Goal: Task Accomplishment & Management: Manage account settings

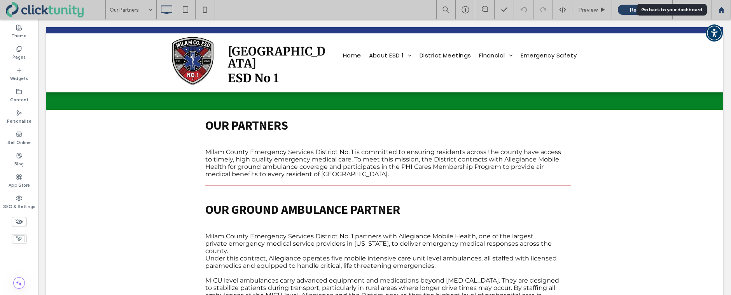
click at [720, 12] on use at bounding box center [721, 10] width 6 height 6
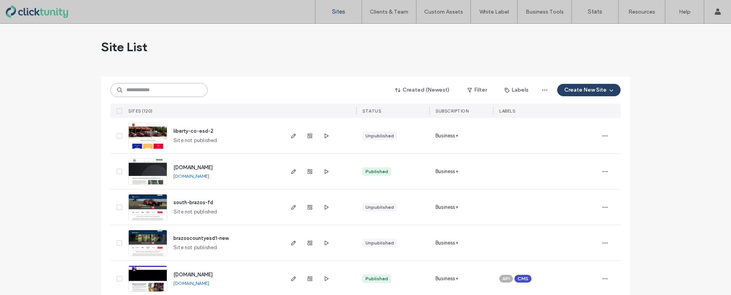
click at [154, 93] on input at bounding box center [158, 90] width 97 height 14
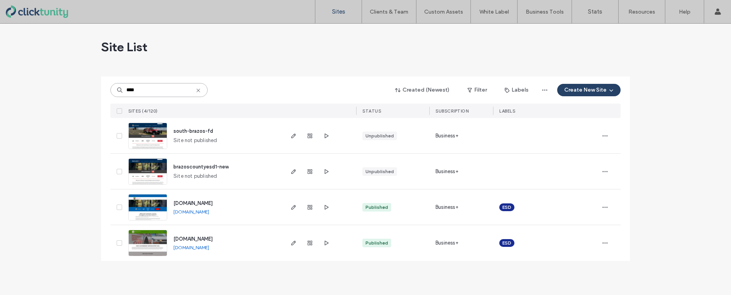
type input "****"
click at [200, 204] on span "[DOMAIN_NAME]" at bounding box center [192, 204] width 39 height 6
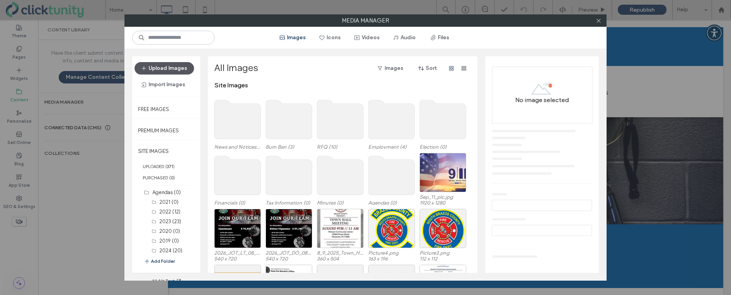
click at [186, 65] on button "Upload Images" at bounding box center [163, 68] width 59 height 12
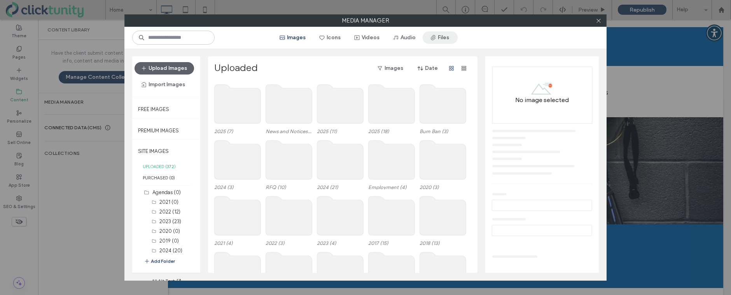
click at [447, 37] on button "Files" at bounding box center [439, 37] width 35 height 12
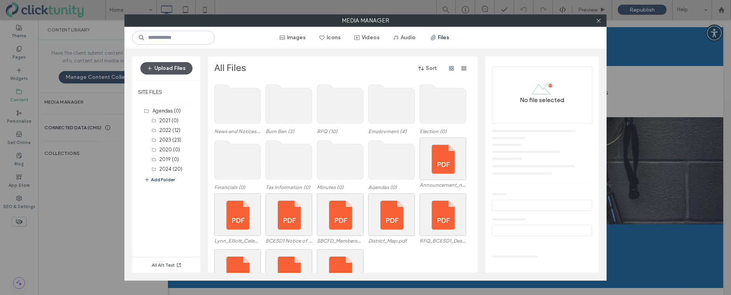
click at [169, 70] on button "Upload Files" at bounding box center [166, 68] width 52 height 12
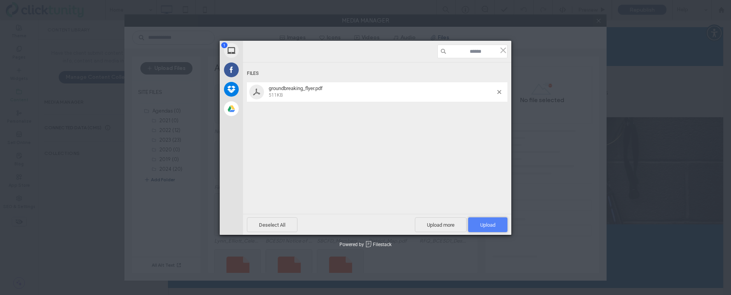
click at [481, 227] on span "Upload 1" at bounding box center [487, 225] width 15 height 6
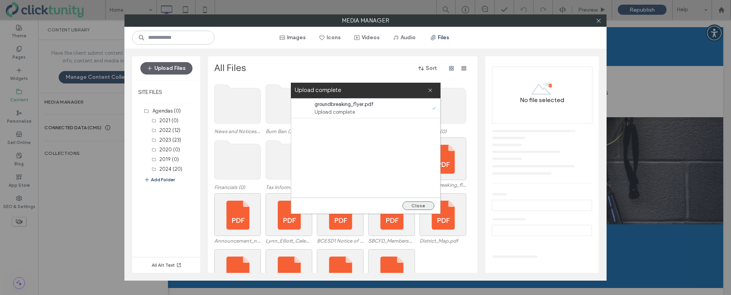
click at [420, 206] on button "Close" at bounding box center [418, 206] width 32 height 9
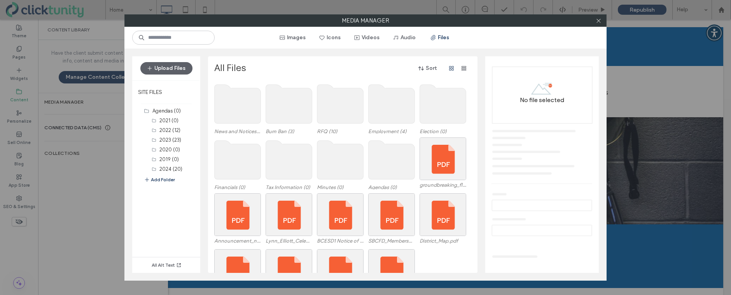
drag, startPoint x: 600, startPoint y: 22, endPoint x: 471, endPoint y: 32, distance: 129.4
click at [599, 22] on icon at bounding box center [598, 21] width 6 height 6
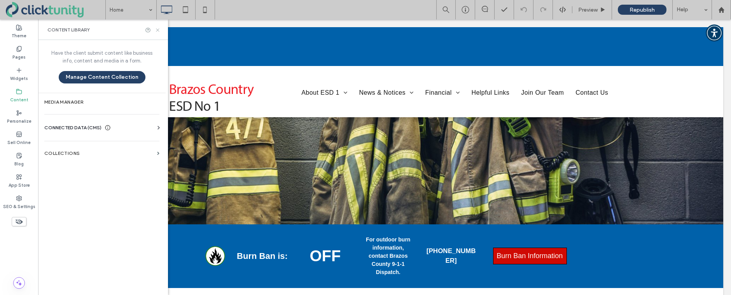
click at [156, 32] on icon at bounding box center [158, 30] width 6 height 6
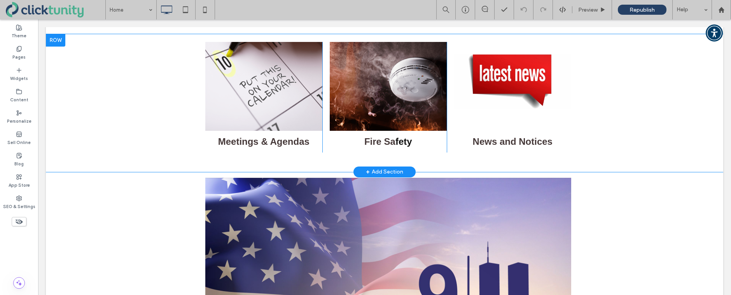
scroll to position [408, 0]
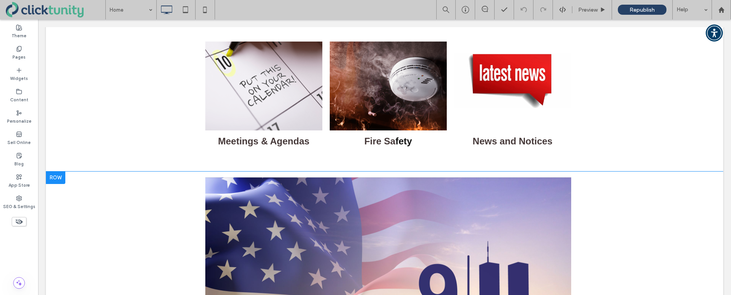
click at [56, 182] on div at bounding box center [55, 178] width 19 height 12
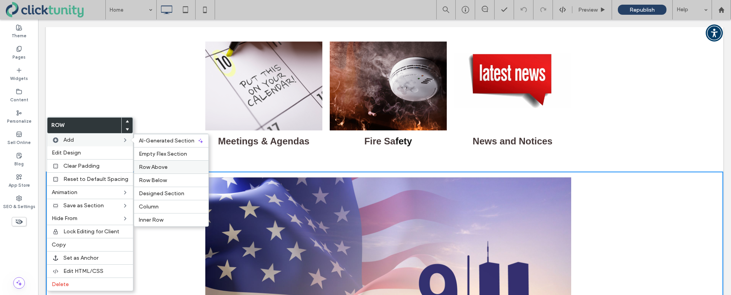
drag, startPoint x: 150, startPoint y: 171, endPoint x: 112, endPoint y: 151, distance: 42.8
click at [150, 171] on div "Row Above" at bounding box center [171, 167] width 74 height 13
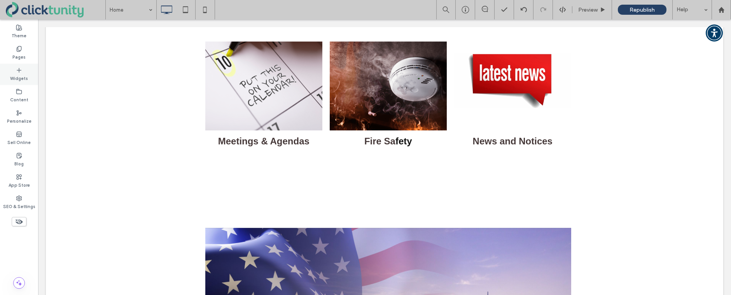
click at [24, 76] on label "Widgets" at bounding box center [19, 77] width 18 height 9
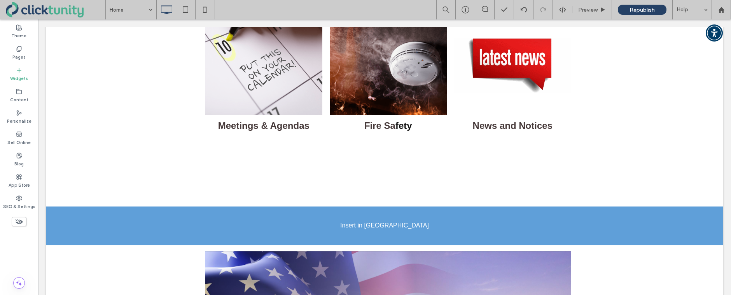
scroll to position [428, 0]
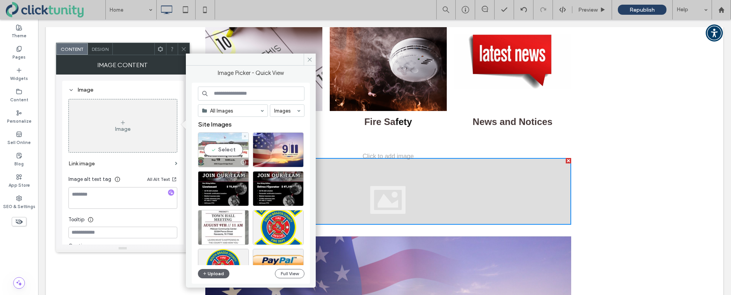
click at [223, 155] on div "Select" at bounding box center [223, 150] width 51 height 35
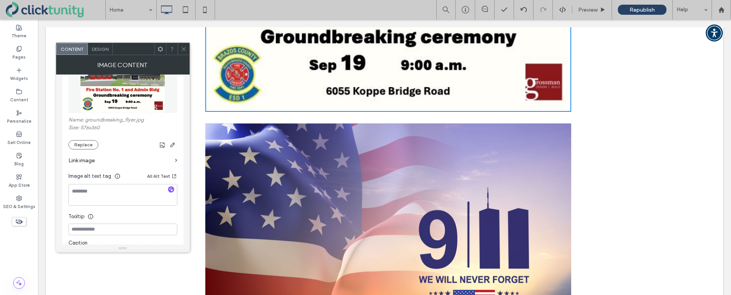
scroll to position [114, 0]
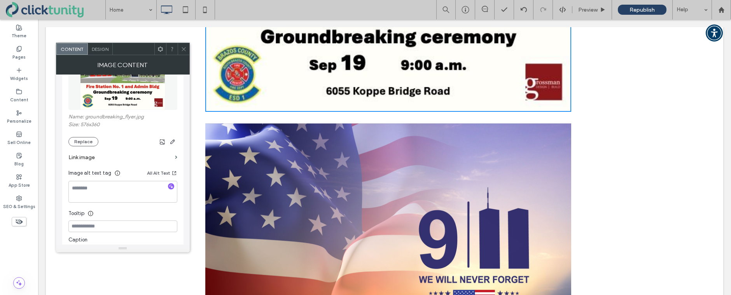
click at [83, 156] on label "Link image" at bounding box center [119, 157] width 103 height 14
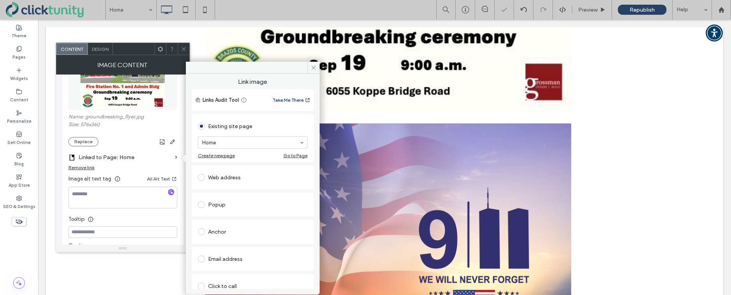
scroll to position [51, 0]
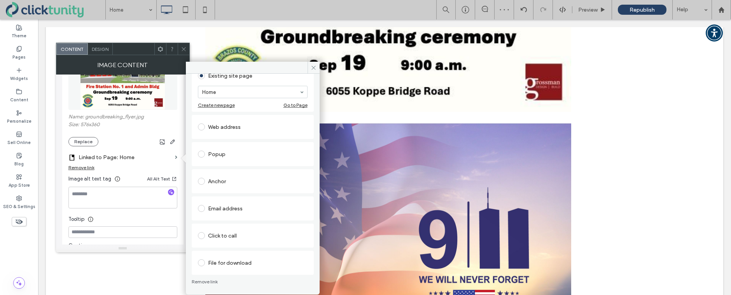
click at [204, 264] on label at bounding box center [203, 263] width 10 height 7
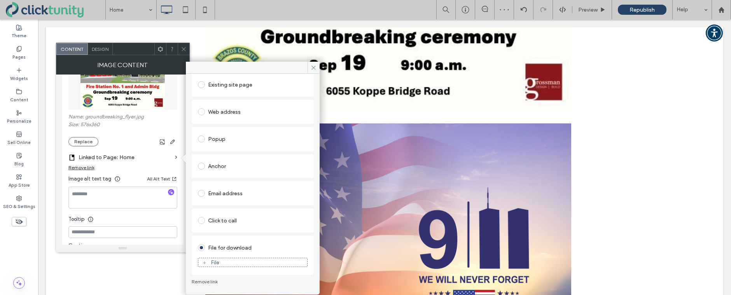
click at [217, 265] on div "File" at bounding box center [215, 263] width 9 height 7
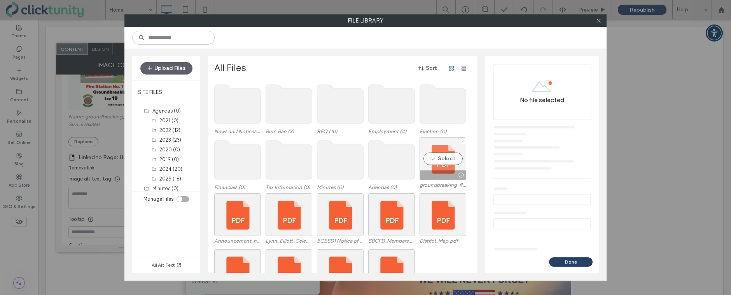
click at [422, 164] on div "Select" at bounding box center [442, 159] width 47 height 43
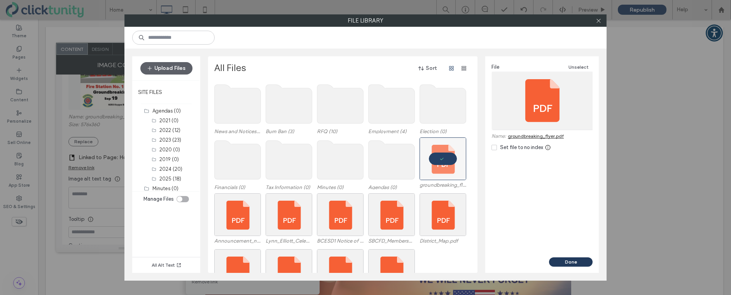
click at [572, 258] on button "Done" at bounding box center [571, 262] width 44 height 9
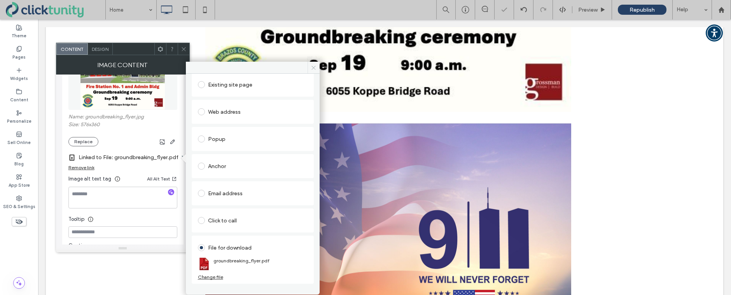
drag, startPoint x: 313, startPoint y: 67, endPoint x: 203, endPoint y: 41, distance: 113.0
click at [313, 67] on icon at bounding box center [314, 68] width 6 height 6
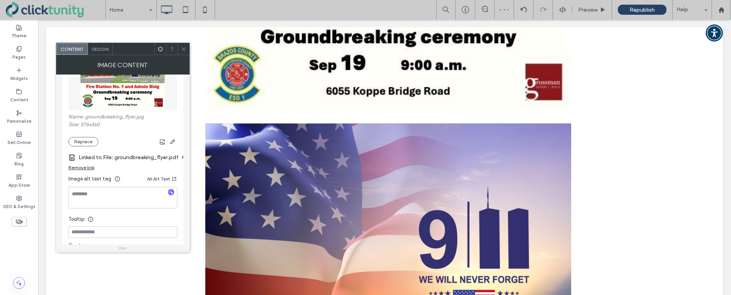
click at [182, 47] on icon at bounding box center [184, 49] width 6 height 6
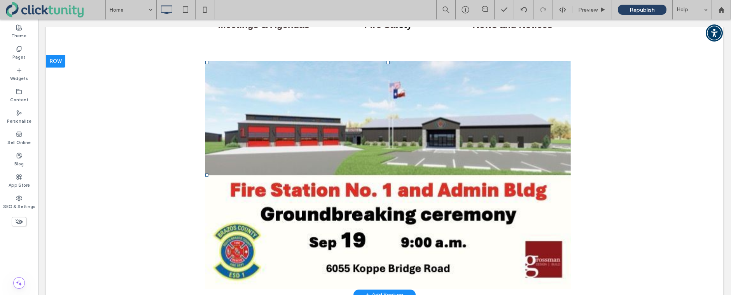
scroll to position [526, 0]
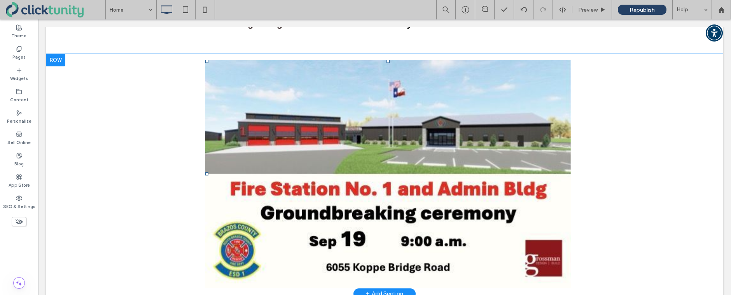
click at [60, 63] on div at bounding box center [55, 60] width 19 height 12
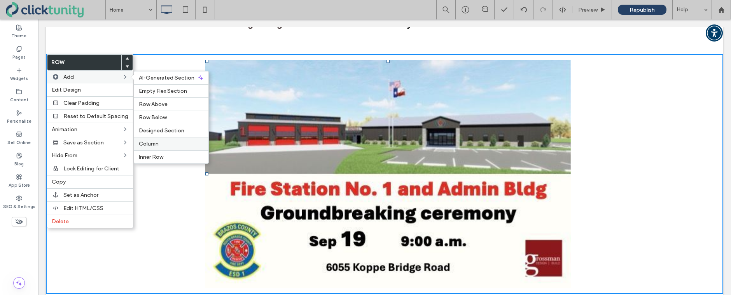
click at [159, 145] on label "Column" at bounding box center [171, 144] width 65 height 7
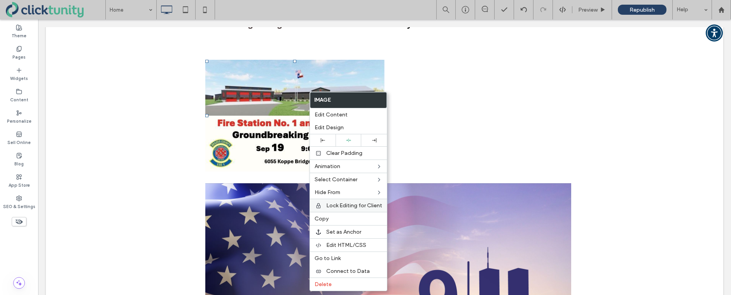
drag, startPoint x: 339, startPoint y: 217, endPoint x: 358, endPoint y: 206, distance: 22.6
click at [339, 217] on label "Copy" at bounding box center [348, 219] width 68 height 7
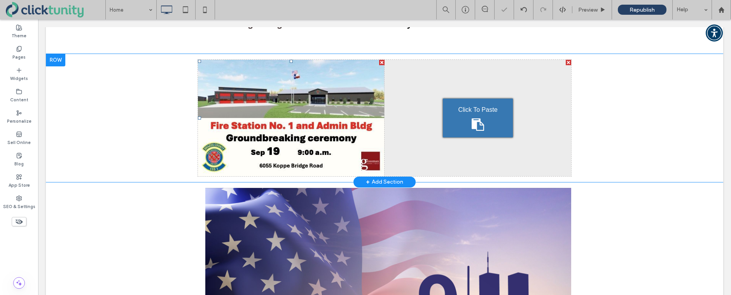
drag, startPoint x: 497, startPoint y: 155, endPoint x: 459, endPoint y: 136, distance: 42.8
click at [459, 136] on div "Click To Paste" at bounding box center [478, 118] width 70 height 39
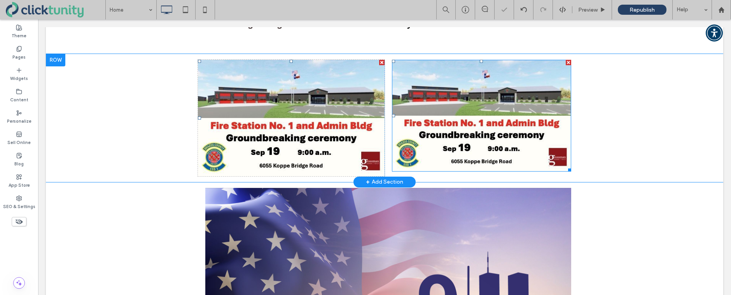
click at [455, 131] on img at bounding box center [481, 116] width 179 height 112
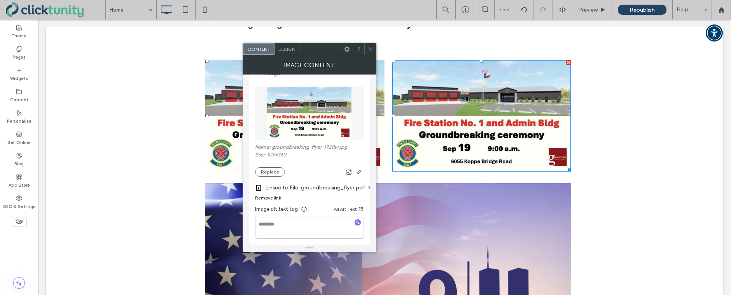
scroll to position [87, 0]
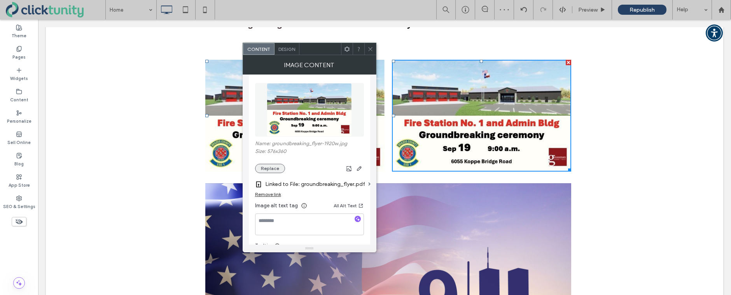
click at [276, 168] on button "Replace" at bounding box center [270, 168] width 30 height 9
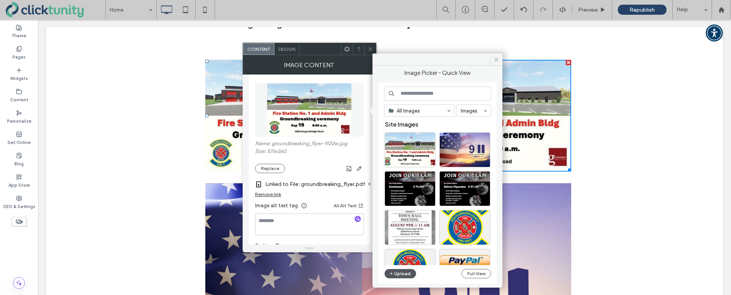
click at [393, 276] on span "button" at bounding box center [391, 274] width 5 height 9
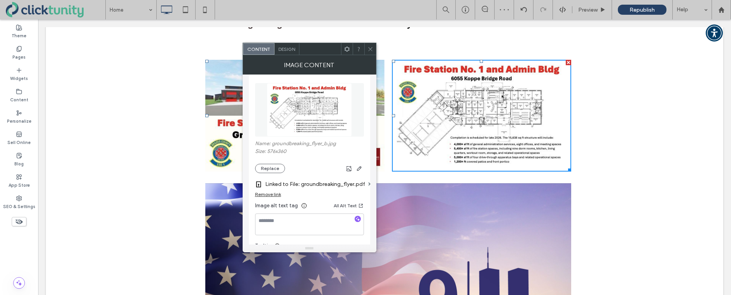
drag, startPoint x: 370, startPoint y: 51, endPoint x: 376, endPoint y: 67, distance: 17.5
click at [370, 51] on icon at bounding box center [370, 49] width 6 height 6
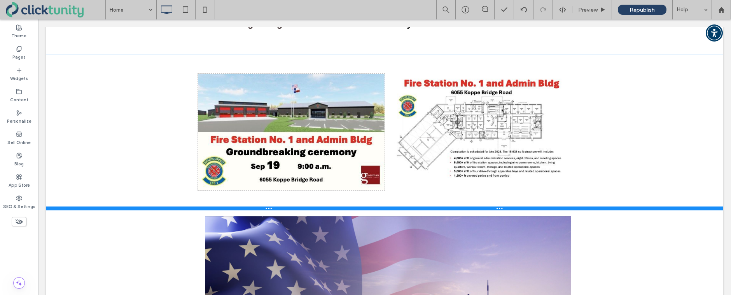
drag, startPoint x: 169, startPoint y: 181, endPoint x: 218, endPoint y: 229, distance: 67.9
click at [175, 209] on div at bounding box center [384, 209] width 677 height 4
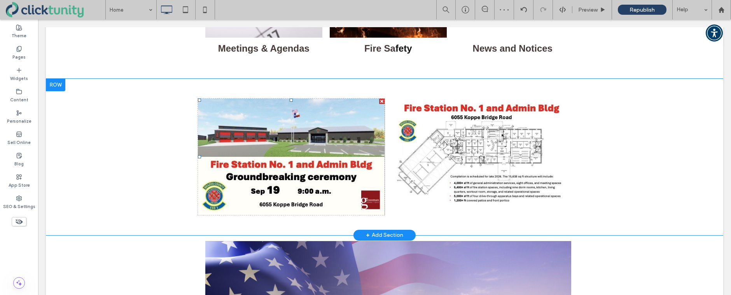
scroll to position [518, 0]
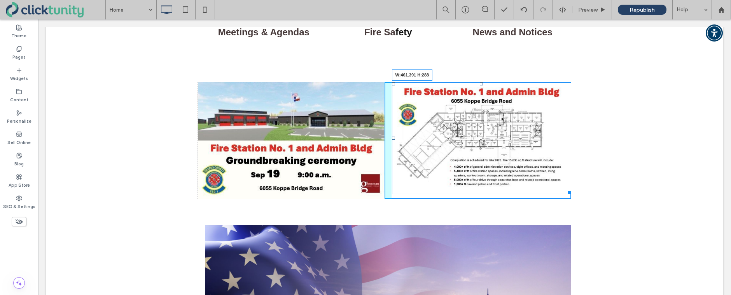
drag, startPoint x: 569, startPoint y: 194, endPoint x: 580, endPoint y: 206, distance: 16.6
click at [580, 206] on div "Click To Paste Click To Paste Click To Paste Click To Paste W:461.391 H:288 Row…" at bounding box center [384, 141] width 677 height 157
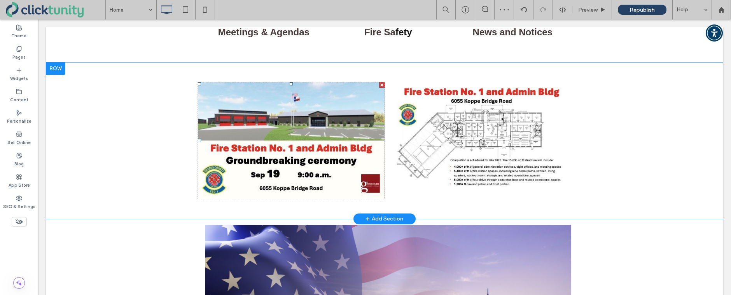
click at [349, 192] on img at bounding box center [291, 140] width 187 height 117
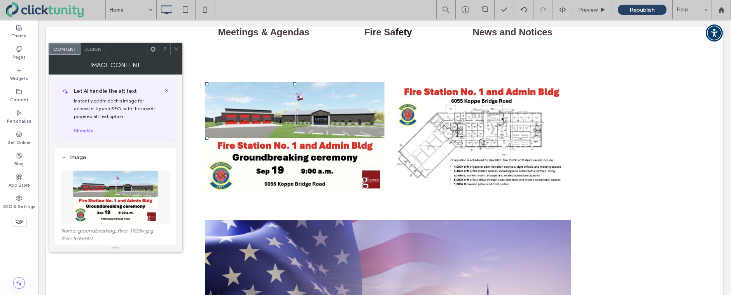
drag, startPoint x: 175, startPoint y: 49, endPoint x: 181, endPoint y: 53, distance: 6.9
click at [176, 49] on icon at bounding box center [176, 49] width 6 height 6
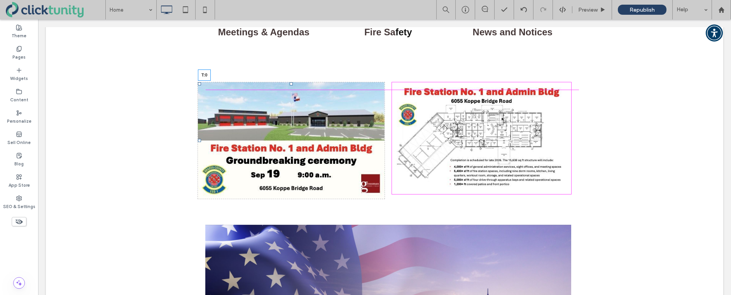
click at [291, 84] on div at bounding box center [291, 83] width 3 height 3
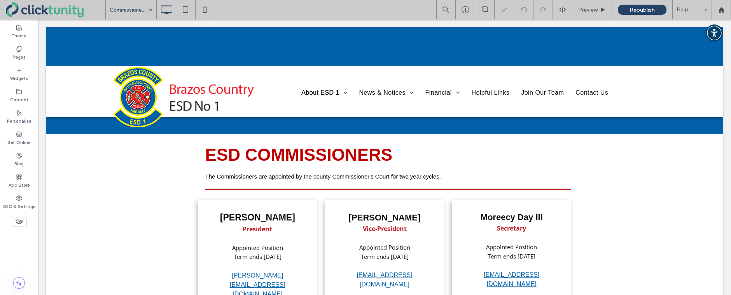
click at [128, 12] on input at bounding box center [129, 9] width 39 height 19
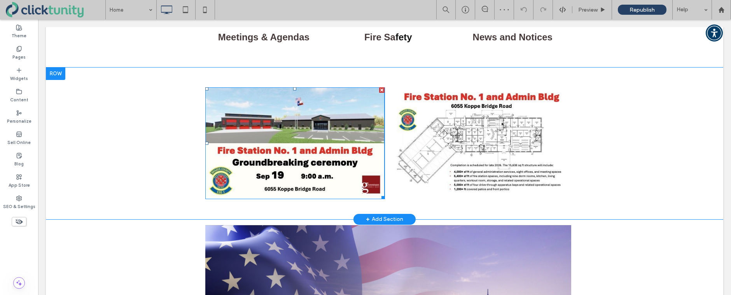
scroll to position [514, 0]
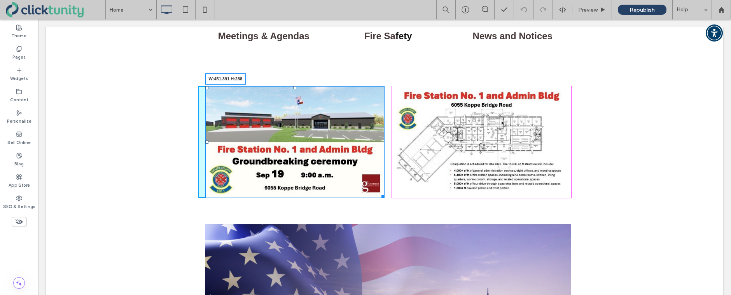
click at [379, 196] on div at bounding box center [382, 195] width 6 height 6
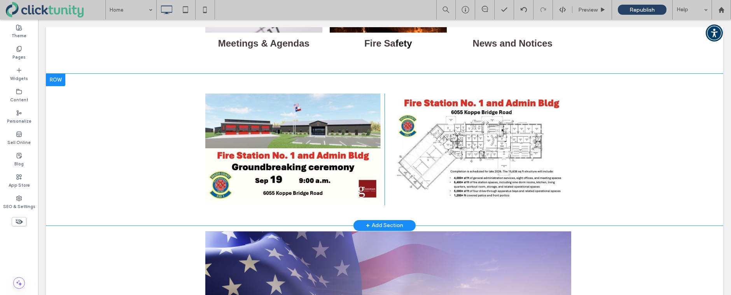
scroll to position [507, 0]
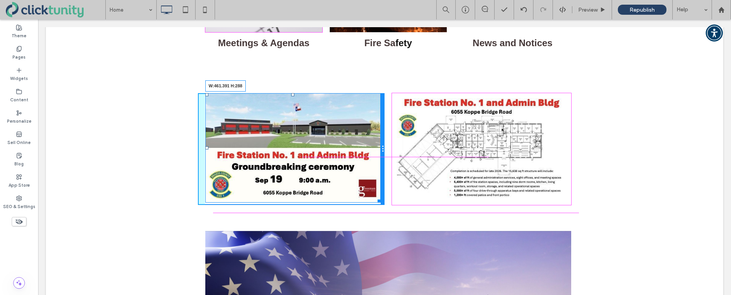
drag, startPoint x: 379, startPoint y: 201, endPoint x: 383, endPoint y: 204, distance: 4.7
click at [383, 204] on div "W:461.391 H:288 Click To Paste" at bounding box center [291, 149] width 187 height 112
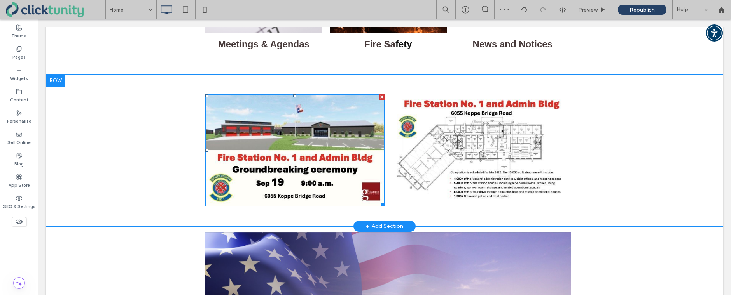
click at [226, 108] on img at bounding box center [294, 150] width 179 height 112
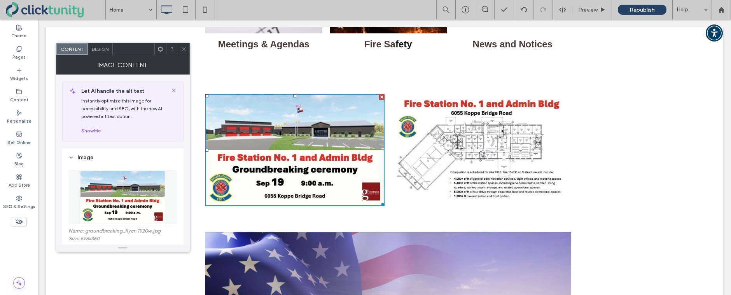
click at [102, 52] on div "Design" at bounding box center [100, 49] width 25 height 12
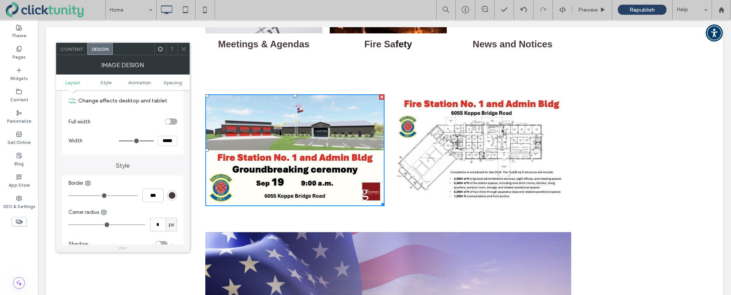
scroll to position [100, 0]
type input "*"
type input "***"
type input "*"
type input "***"
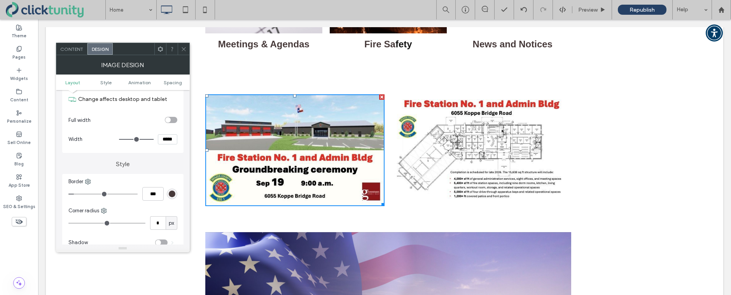
type input "*"
click at [75, 195] on input "range" at bounding box center [102, 194] width 69 height 1
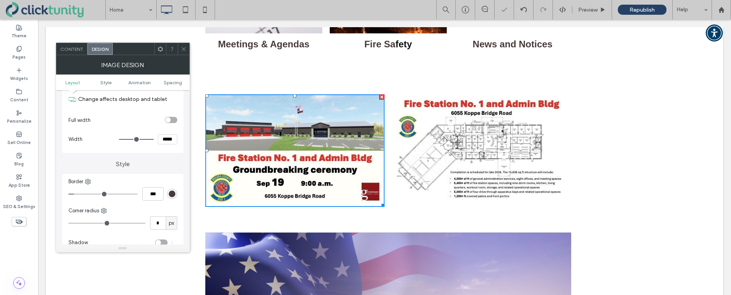
click at [186, 52] on span at bounding box center [184, 49] width 6 height 12
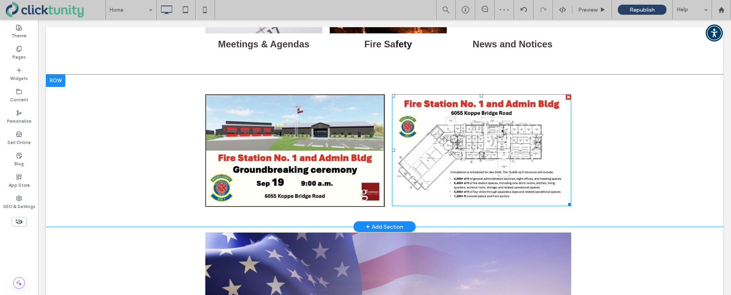
click at [424, 140] on img at bounding box center [481, 150] width 179 height 112
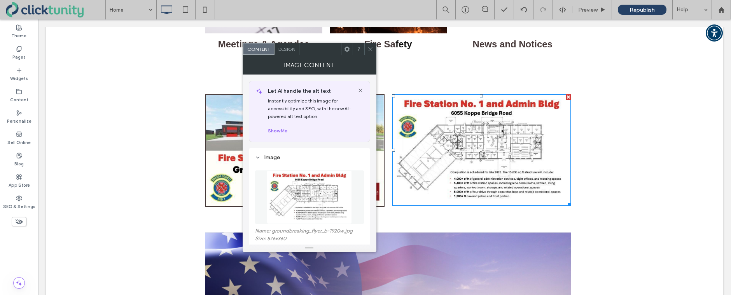
click at [284, 49] on span "Design" at bounding box center [286, 49] width 17 height 6
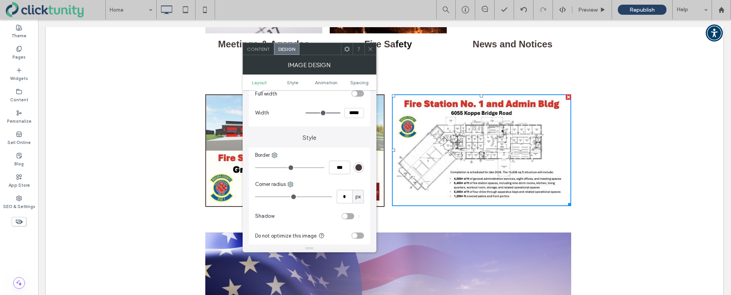
scroll to position [131, 0]
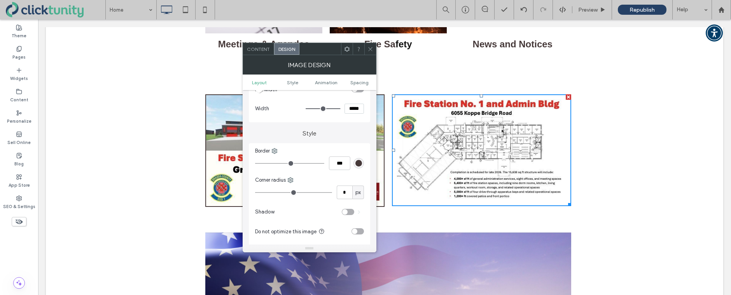
type input "*"
type input "***"
type input "*"
type input "***"
type input "*"
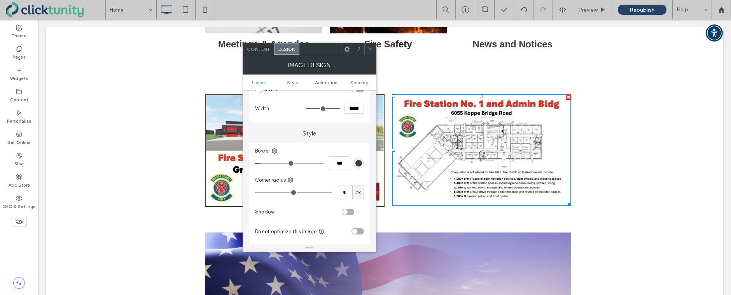
drag, startPoint x: 258, startPoint y: 165, endPoint x: 262, endPoint y: 166, distance: 3.9
click at [262, 164] on input "range" at bounding box center [289, 163] width 69 height 1
click at [372, 53] on span at bounding box center [370, 49] width 6 height 12
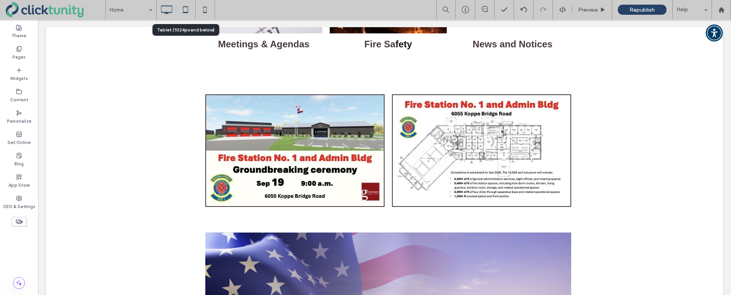
click at [183, 11] on icon at bounding box center [186, 10] width 16 height 16
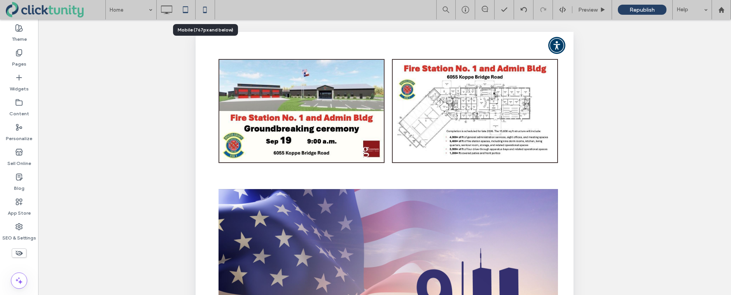
click at [206, 12] on use at bounding box center [204, 10] width 3 height 6
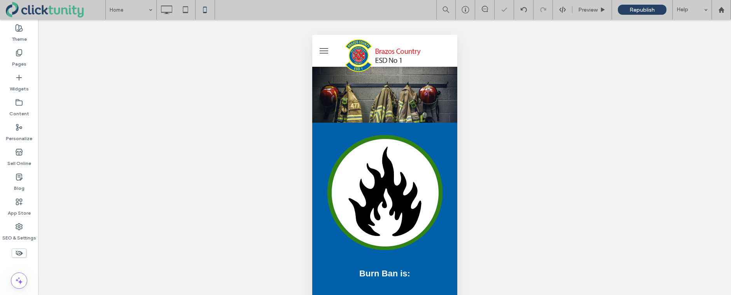
scroll to position [0, 0]
click at [169, 12] on use at bounding box center [166, 9] width 11 height 9
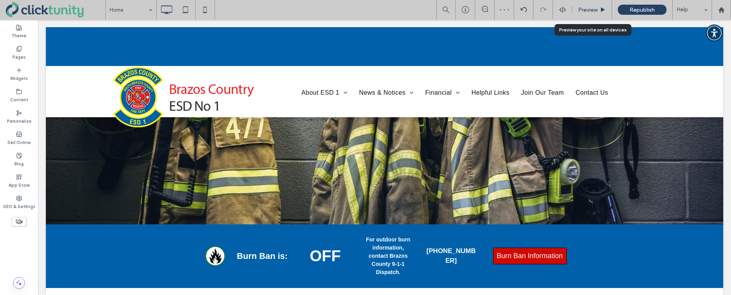
click at [585, 12] on span "Preview" at bounding box center [587, 10] width 19 height 7
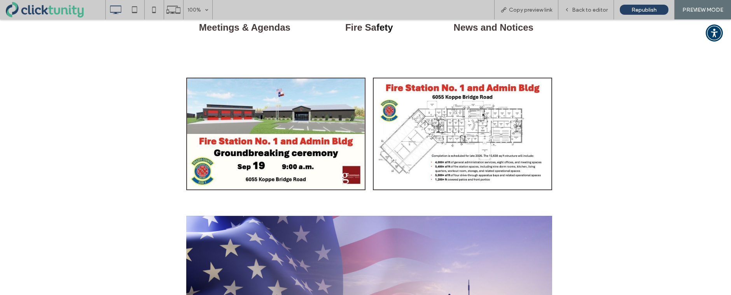
scroll to position [515, 0]
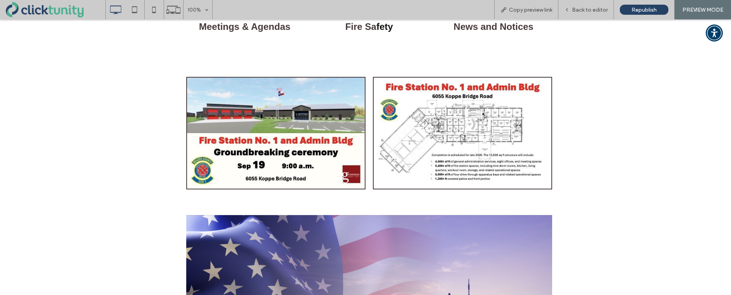
click at [304, 110] on img at bounding box center [275, 133] width 179 height 113
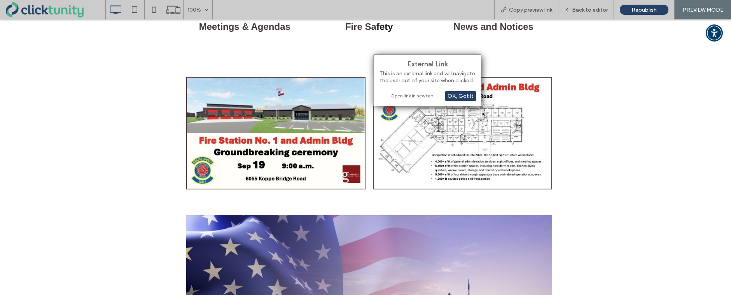
click at [415, 97] on div "Open link in new tab" at bounding box center [427, 96] width 97 height 8
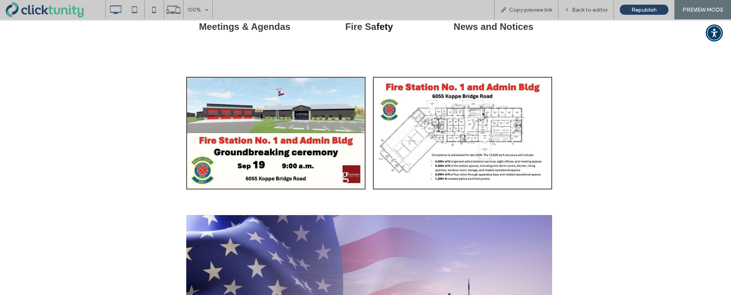
click at [433, 87] on img at bounding box center [462, 133] width 179 height 113
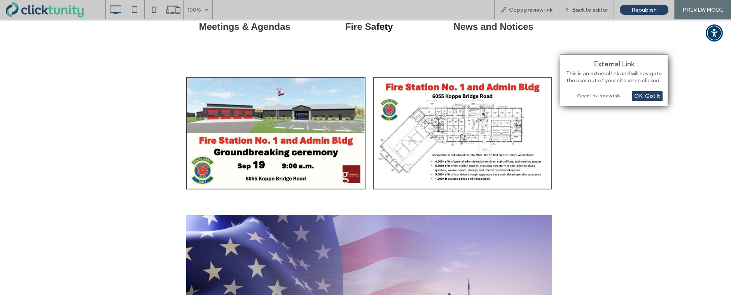
click at [581, 99] on div "Open link in new tab" at bounding box center [613, 96] width 97 height 8
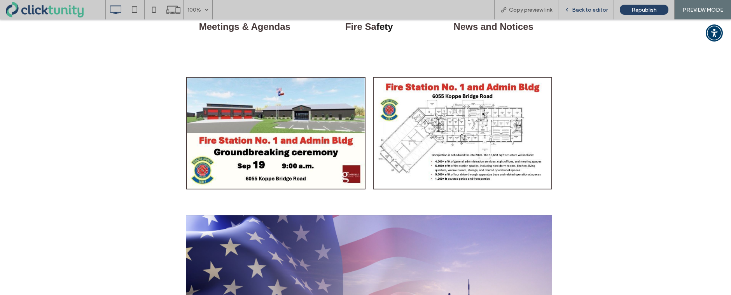
click at [585, 13] on span "Back to editor" at bounding box center [590, 10] width 36 height 7
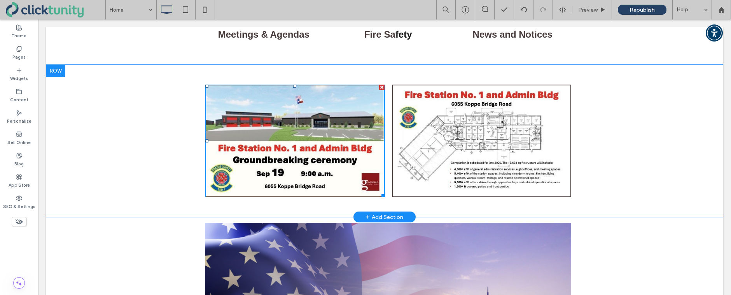
click at [302, 113] on img at bounding box center [294, 141] width 179 height 113
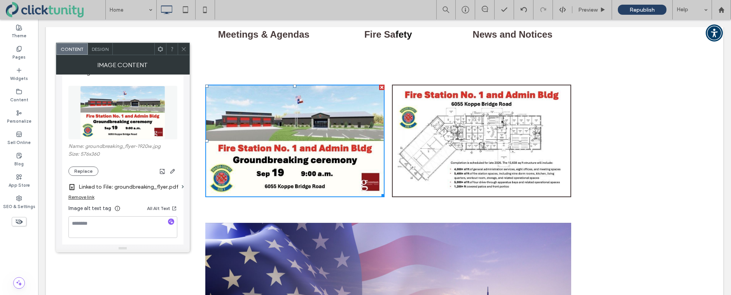
scroll to position [87, 0]
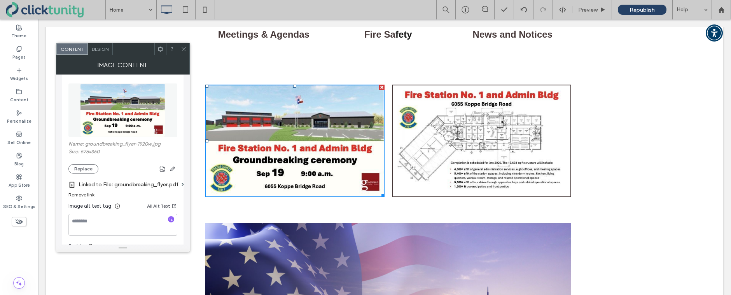
click at [88, 195] on div "Remove link" at bounding box center [81, 195] width 26 height 6
click at [80, 186] on label "Link image" at bounding box center [119, 185] width 103 height 14
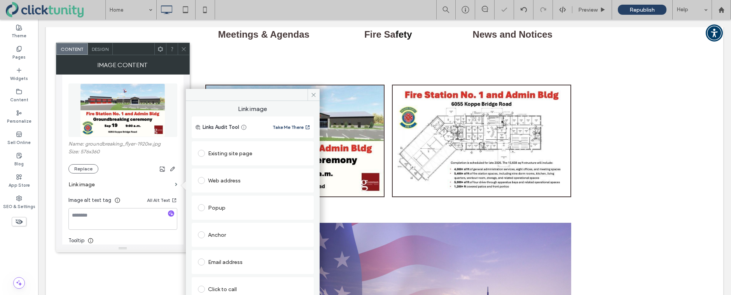
scroll to position [12, 0]
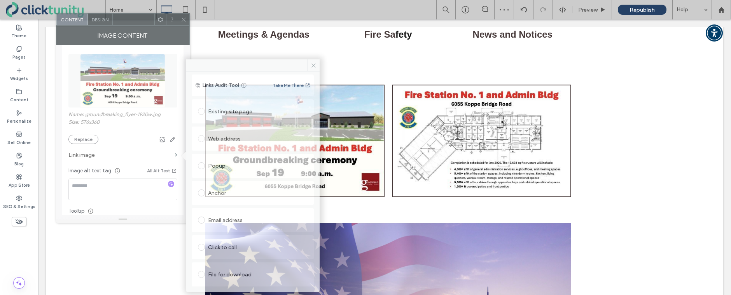
drag, startPoint x: 140, startPoint y: 39, endPoint x: 154, endPoint y: 65, distance: 29.4
click at [140, 19] on div at bounding box center [134, 20] width 42 height 12
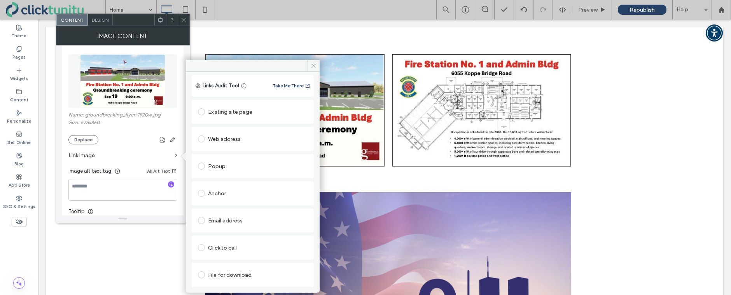
scroll to position [567, 0]
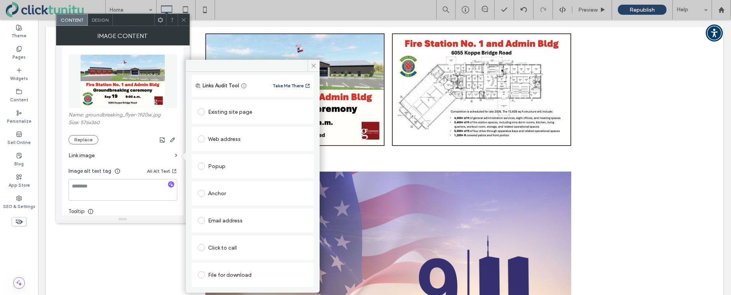
drag, startPoint x: 204, startPoint y: 274, endPoint x: 222, endPoint y: 272, distance: 18.0
click at [204, 274] on span at bounding box center [201, 275] width 7 height 7
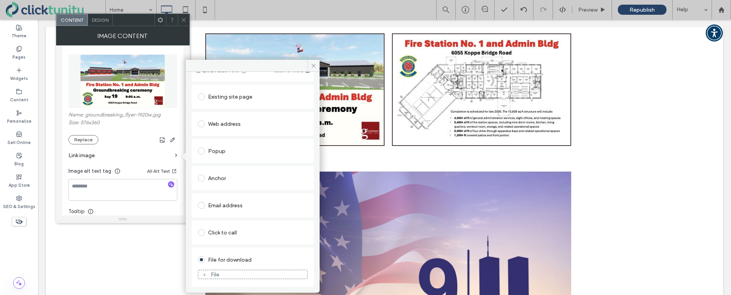
click at [234, 271] on div "File" at bounding box center [252, 274] width 109 height 7
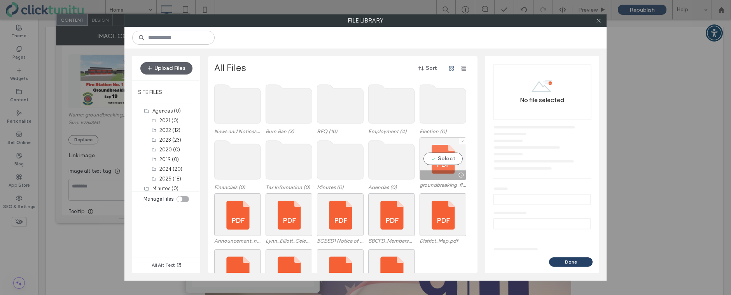
click at [446, 164] on div "Select" at bounding box center [442, 159] width 47 height 43
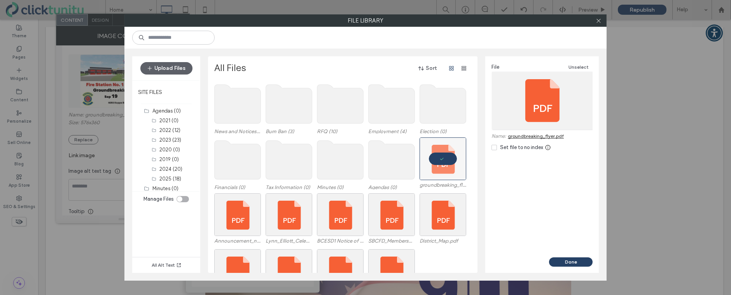
click at [531, 136] on link "groundbreaking_flyer.pdf" at bounding box center [536, 136] width 56 height 6
click at [600, 22] on icon at bounding box center [598, 21] width 6 height 6
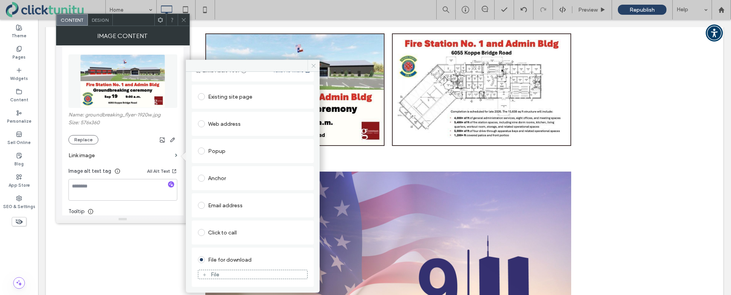
drag, startPoint x: 274, startPoint y: 49, endPoint x: 314, endPoint y: 68, distance: 44.5
click at [314, 68] on icon at bounding box center [314, 66] width 6 height 6
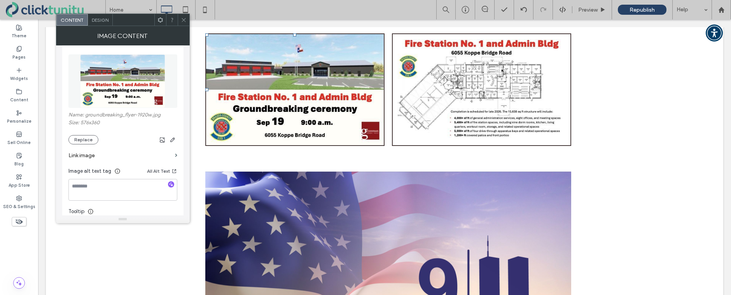
click at [182, 20] on icon at bounding box center [184, 20] width 6 height 6
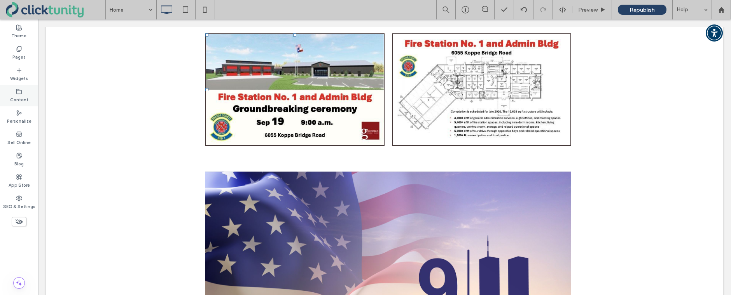
click at [26, 94] on div "Content" at bounding box center [19, 95] width 38 height 21
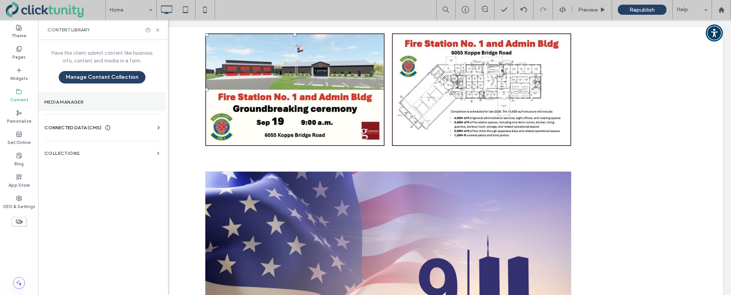
click at [54, 100] on label "Media Manager" at bounding box center [101, 101] width 115 height 5
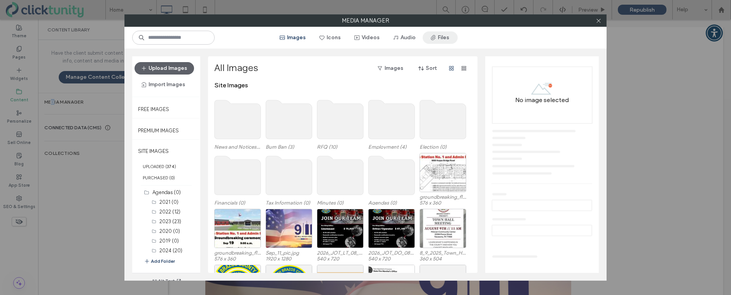
click at [443, 39] on button "Files" at bounding box center [439, 37] width 35 height 12
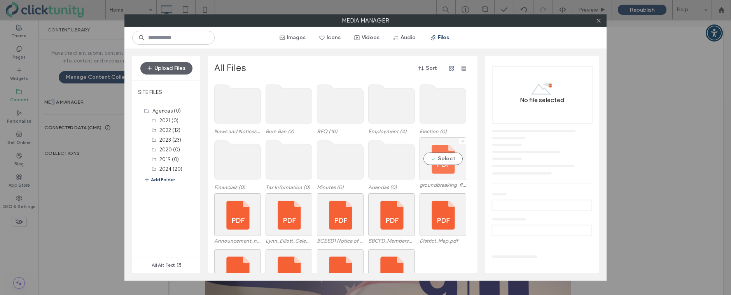
click at [433, 154] on div "Select" at bounding box center [442, 159] width 47 height 43
click at [439, 156] on div "Select" at bounding box center [442, 159] width 47 height 43
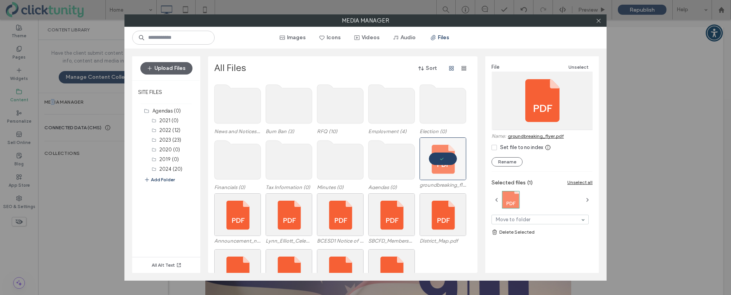
click at [517, 138] on link "groundbreaking_flyer.pdf" at bounding box center [536, 136] width 56 height 6
click at [517, 233] on link "Delete Selected" at bounding box center [541, 233] width 101 height 8
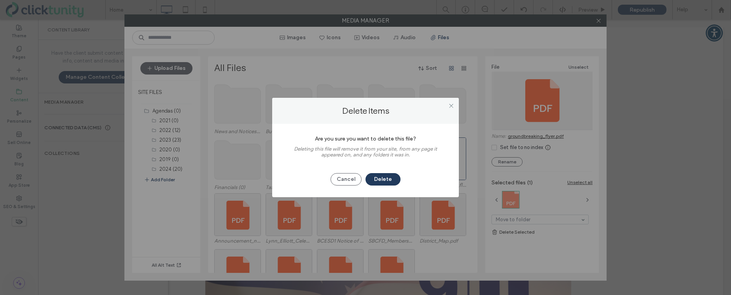
click at [389, 180] on button "Delete" at bounding box center [382, 179] width 35 height 12
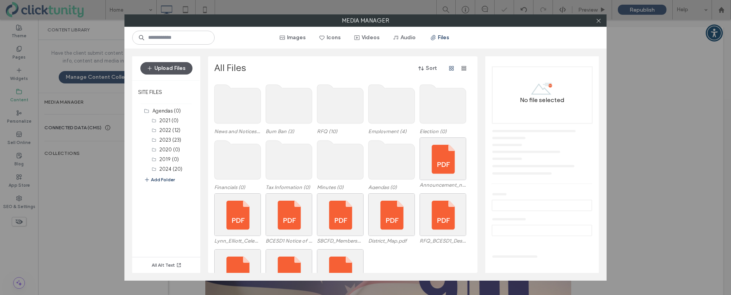
click at [162, 68] on button "Upload Files" at bounding box center [166, 68] width 52 height 12
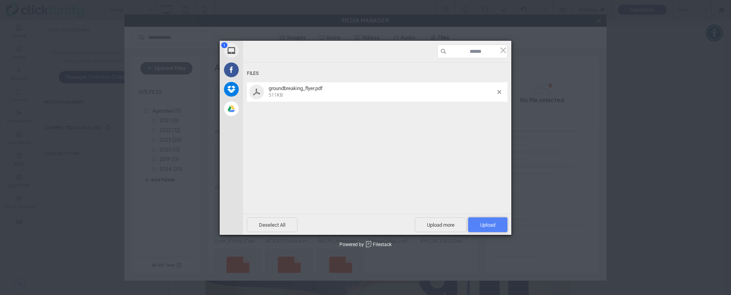
click at [485, 227] on span "Upload 1" at bounding box center [487, 225] width 15 height 6
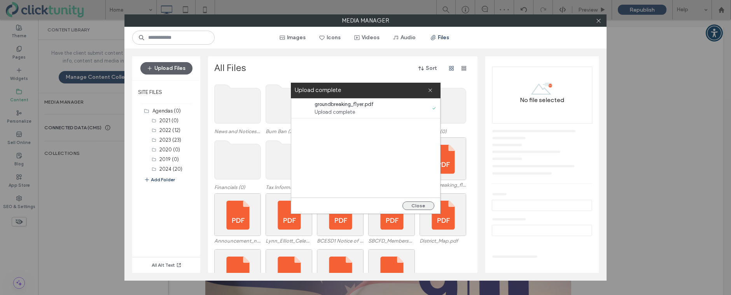
click at [418, 205] on button "Close" at bounding box center [418, 206] width 32 height 9
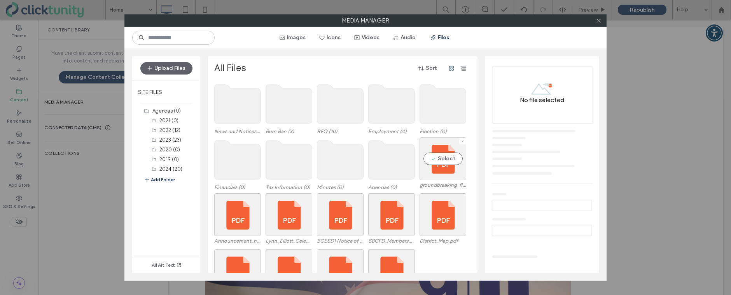
click at [432, 185] on label "groundbreaking_flyer-3079c048.pdf" at bounding box center [442, 185] width 47 height 6
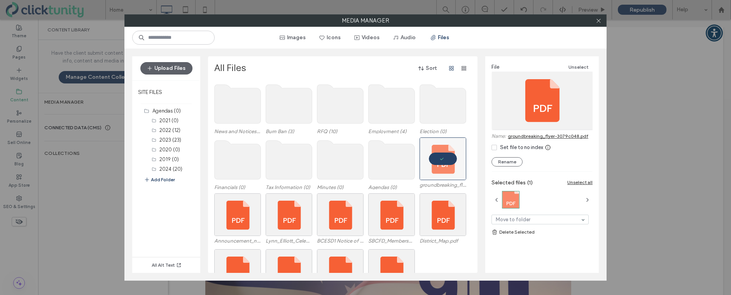
click at [524, 137] on link "groundbreaking_flyer-3079c048.pdf" at bounding box center [548, 136] width 80 height 6
click at [561, 136] on link "groundbreaking_flyer-3079c048.pdf" at bounding box center [548, 136] width 80 height 6
click at [600, 23] on icon at bounding box center [598, 21] width 6 height 6
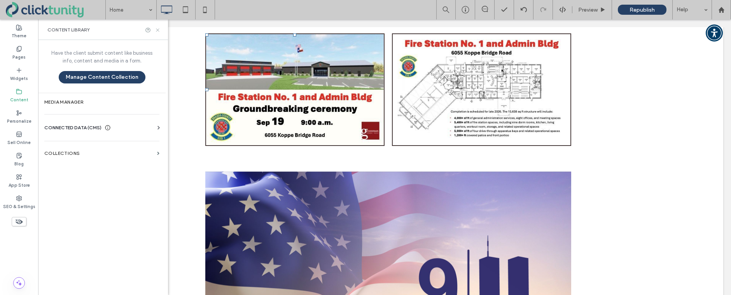
drag, startPoint x: 123, startPoint y: 16, endPoint x: 158, endPoint y: 31, distance: 38.1
click at [158, 31] on icon at bounding box center [158, 30] width 6 height 6
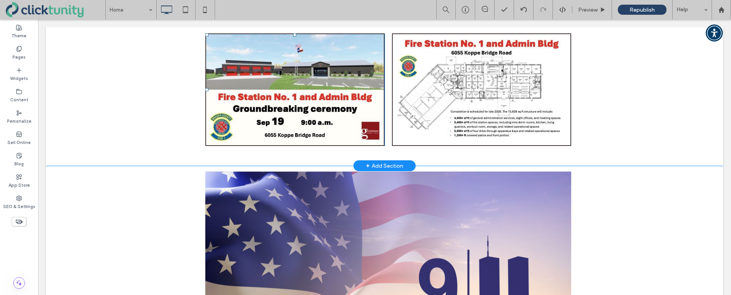
click at [227, 83] on img at bounding box center [294, 89] width 179 height 113
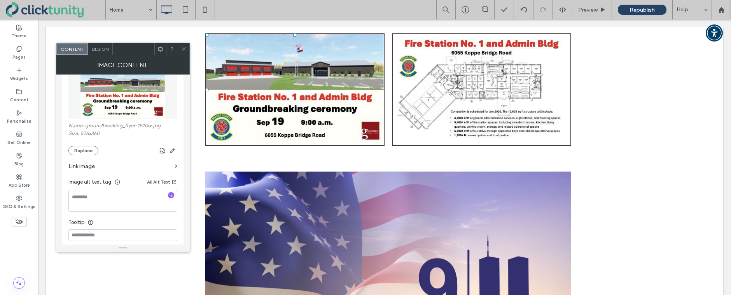
scroll to position [107, 0]
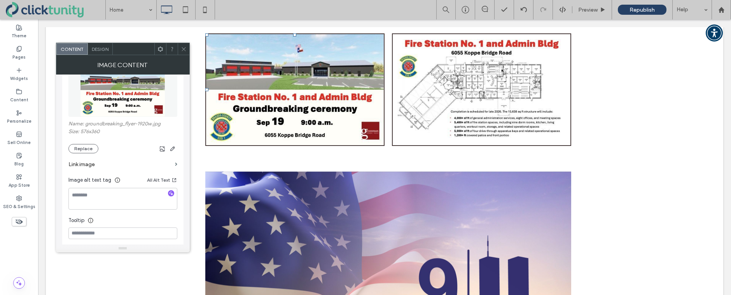
click at [85, 164] on label "Link image" at bounding box center [119, 164] width 103 height 14
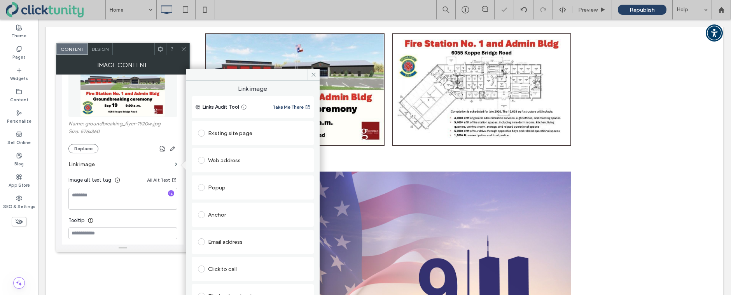
scroll to position [12, 0]
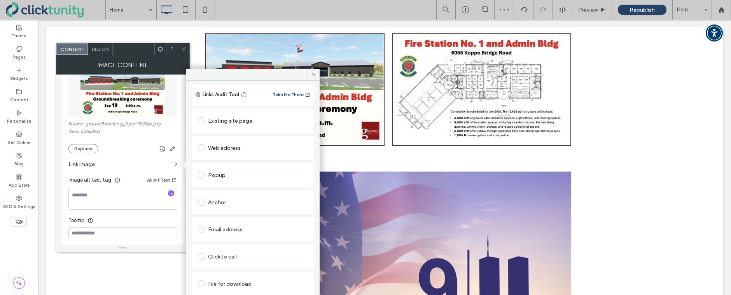
click at [203, 281] on span at bounding box center [201, 284] width 7 height 7
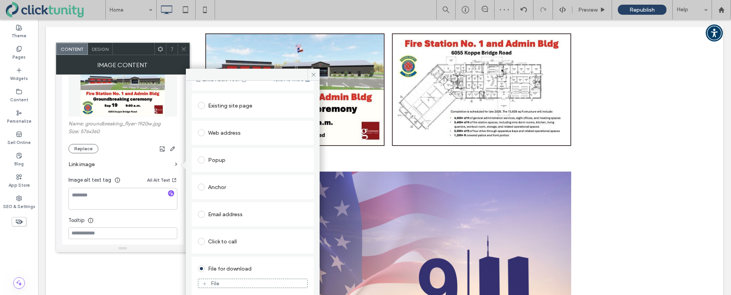
click at [209, 283] on div "File" at bounding box center [252, 283] width 109 height 7
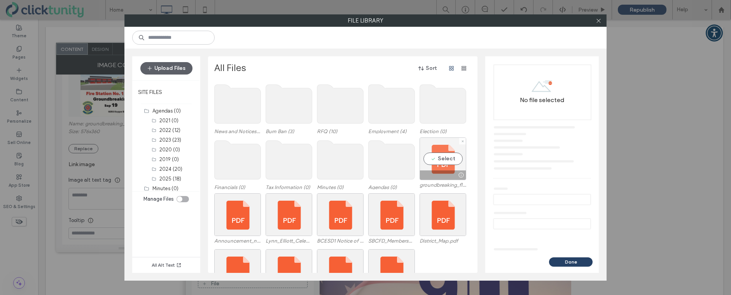
click at [436, 161] on div "Select" at bounding box center [442, 159] width 47 height 43
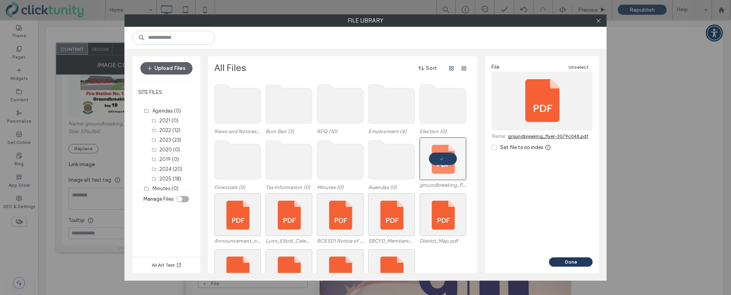
drag, startPoint x: 586, startPoint y: 260, endPoint x: 548, endPoint y: 241, distance: 42.8
click at [586, 260] on button "Done" at bounding box center [571, 262] width 44 height 9
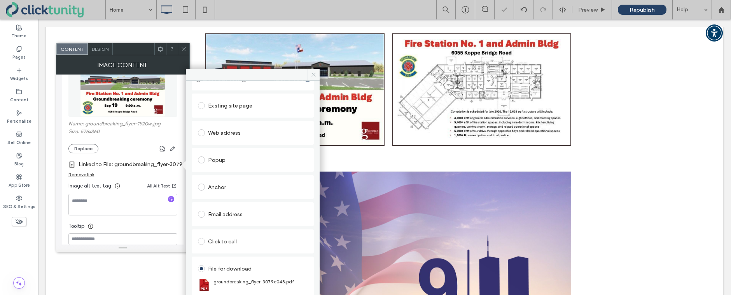
click at [310, 70] on span at bounding box center [313, 75] width 12 height 12
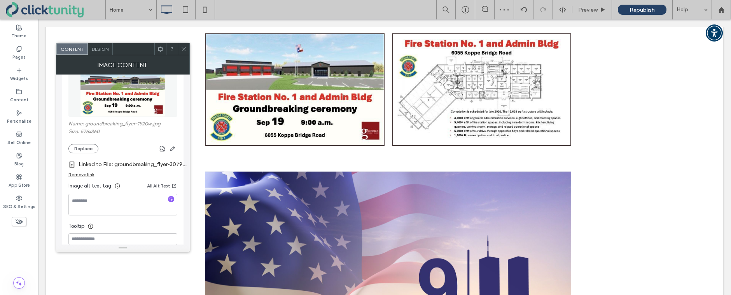
click at [181, 50] on icon at bounding box center [184, 49] width 6 height 6
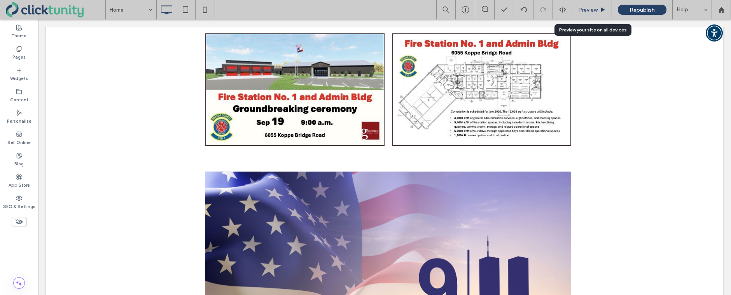
click at [585, 11] on span "Preview" at bounding box center [587, 10] width 19 height 7
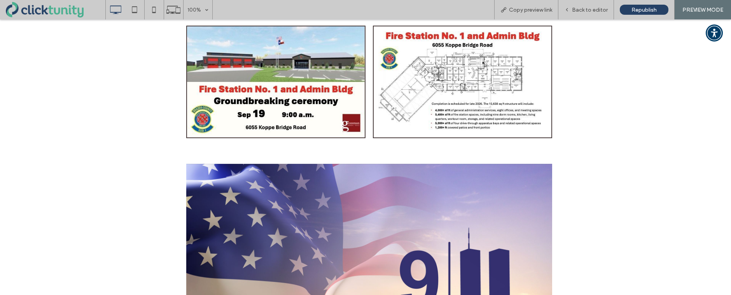
click at [495, 58] on img at bounding box center [462, 82] width 179 height 113
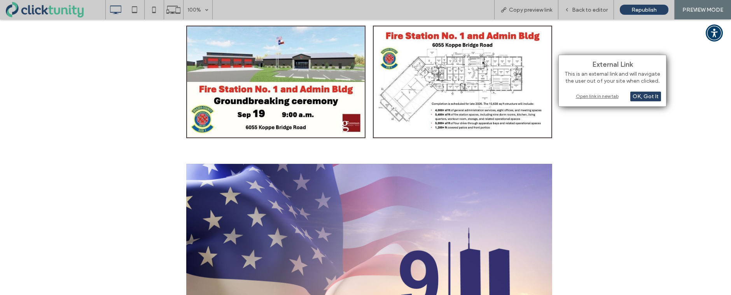
click at [590, 97] on div "Open link in new tab" at bounding box center [612, 96] width 97 height 8
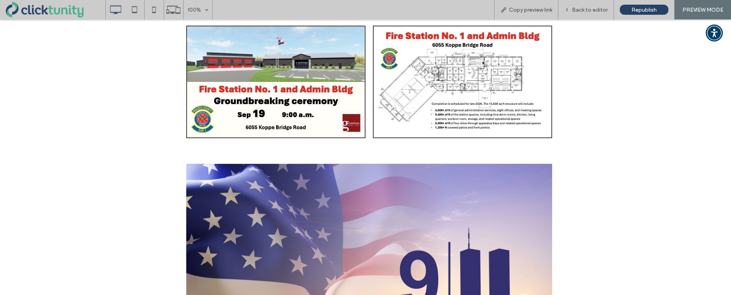
click at [277, 77] on img at bounding box center [275, 82] width 179 height 113
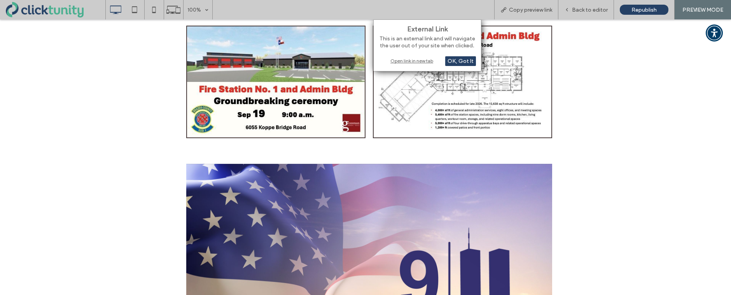
click at [403, 61] on div "Open link in new tab" at bounding box center [427, 61] width 97 height 8
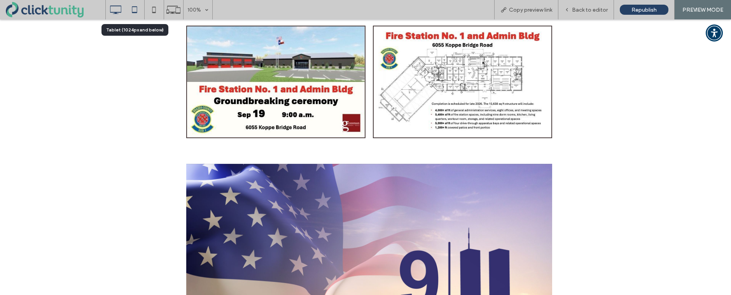
drag, startPoint x: 133, startPoint y: 13, endPoint x: 144, endPoint y: 13, distance: 10.5
click at [133, 13] on use at bounding box center [134, 9] width 5 height 7
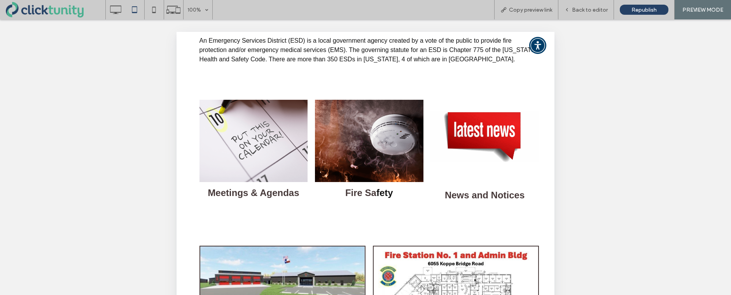
scroll to position [318, 0]
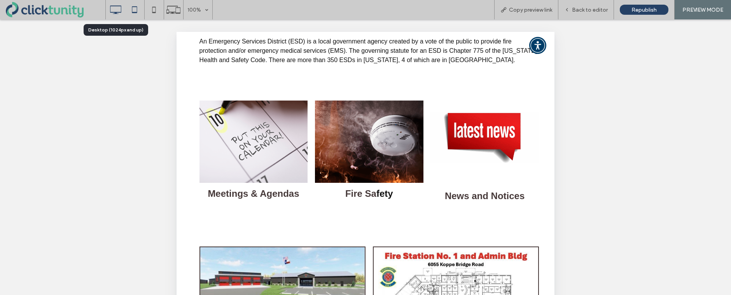
click at [115, 14] on use at bounding box center [115, 9] width 11 height 9
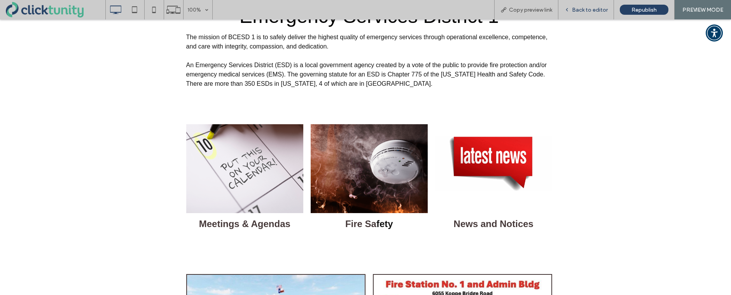
click at [588, 9] on span "Back to editor" at bounding box center [590, 10] width 36 height 7
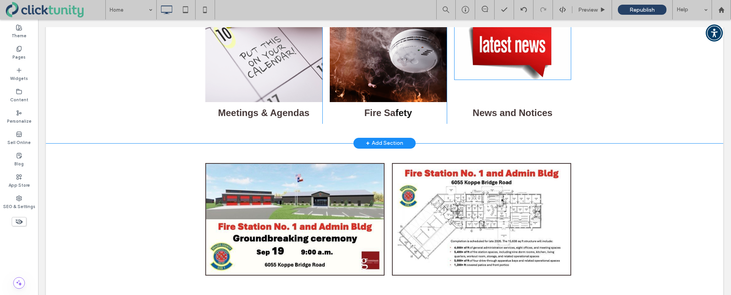
scroll to position [459, 0]
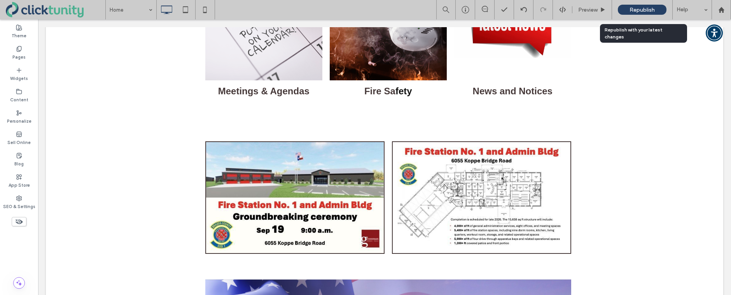
click at [628, 10] on div "Republish" at bounding box center [642, 10] width 49 height 10
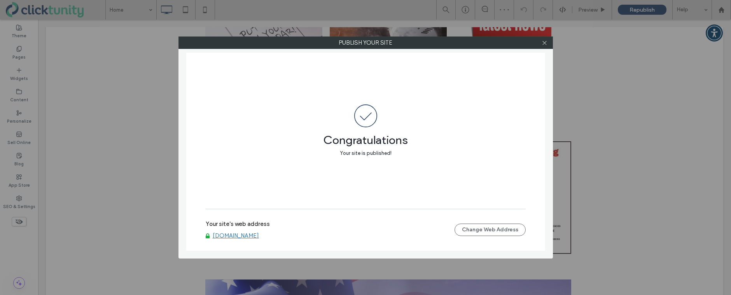
click at [239, 237] on link "[DOMAIN_NAME]" at bounding box center [236, 235] width 46 height 7
click at [548, 43] on div at bounding box center [545, 43] width 12 height 12
click at [547, 43] on div at bounding box center [545, 43] width 12 height 12
click at [544, 44] on icon at bounding box center [544, 43] width 6 height 6
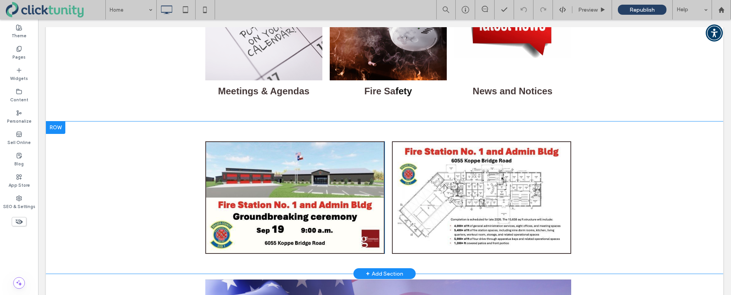
click at [58, 128] on div at bounding box center [55, 128] width 19 height 12
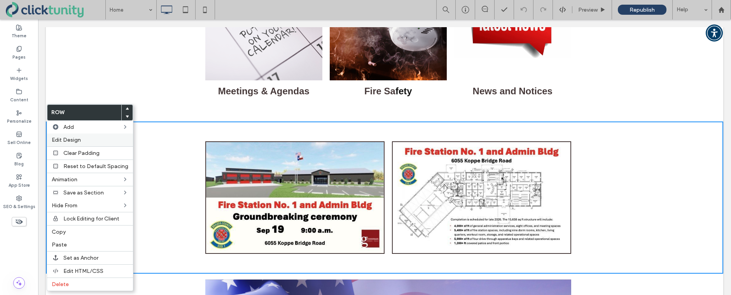
click at [81, 138] on label "Edit Design" at bounding box center [90, 140] width 77 height 7
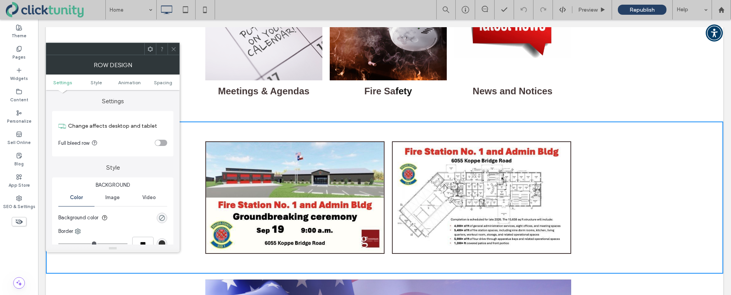
click at [163, 217] on div "rgba(0, 0, 0, 0)" at bounding box center [162, 218] width 7 height 7
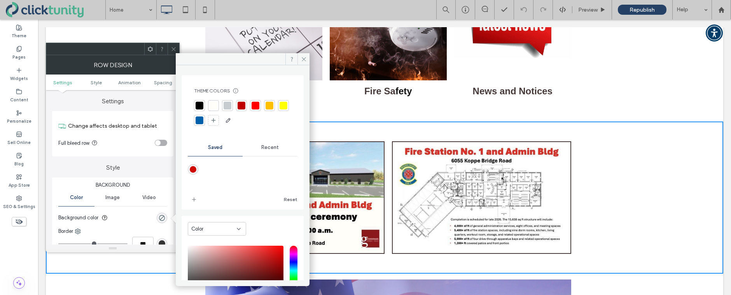
click at [261, 149] on span "Recent" at bounding box center [269, 148] width 17 height 6
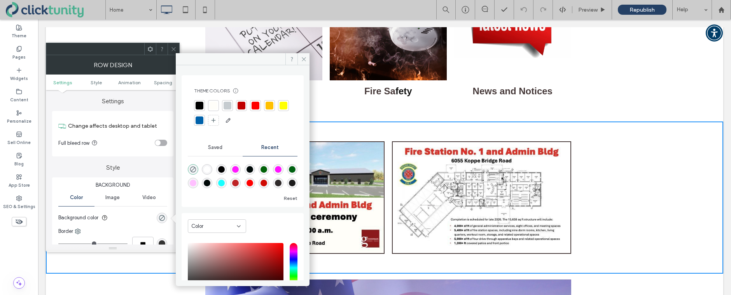
click at [228, 108] on div at bounding box center [227, 106] width 8 height 8
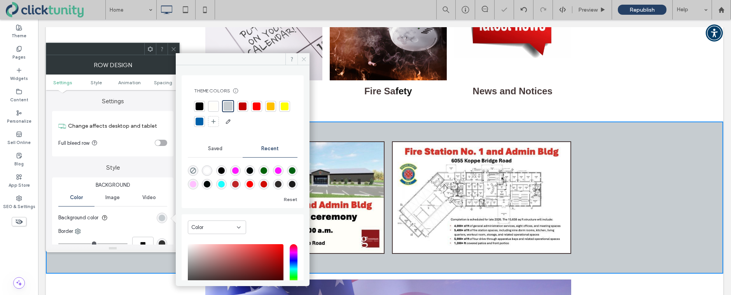
click at [303, 62] on span at bounding box center [303, 59] width 12 height 12
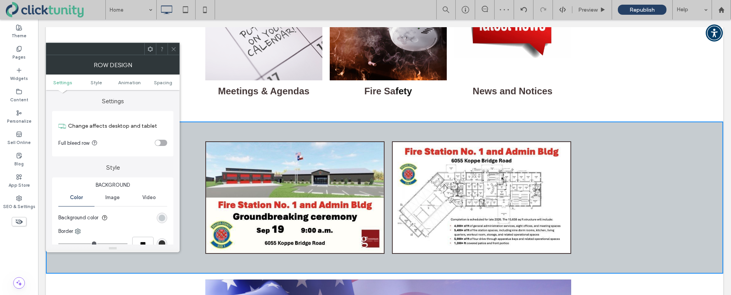
drag, startPoint x: 174, startPoint y: 49, endPoint x: 178, endPoint y: 54, distance: 6.3
click at [174, 49] on use at bounding box center [173, 49] width 4 height 4
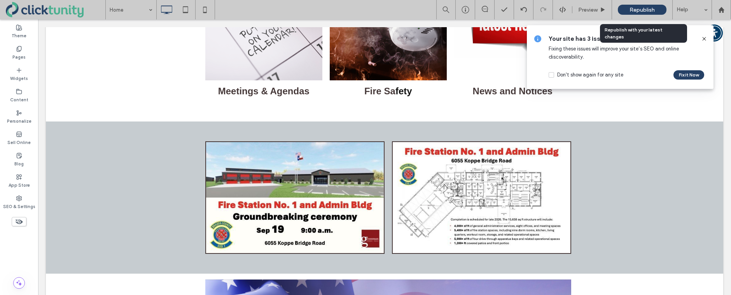
click at [629, 10] on span "Republish" at bounding box center [641, 10] width 25 height 7
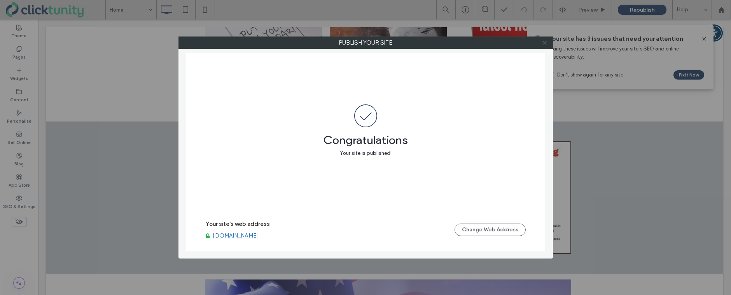
drag, startPoint x: 545, startPoint y: 45, endPoint x: 531, endPoint y: 56, distance: 17.8
click at [545, 45] on icon at bounding box center [544, 43] width 6 height 6
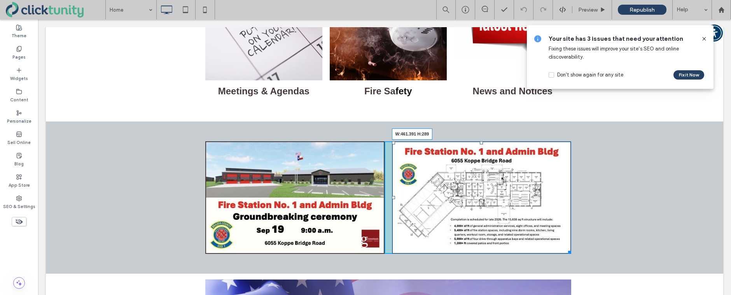
drag, startPoint x: 569, startPoint y: 252, endPoint x: 578, endPoint y: 262, distance: 13.5
click at [578, 262] on div "Click To Paste W:461.391 H:289 Click To Paste Row + Add Section" at bounding box center [384, 198] width 677 height 153
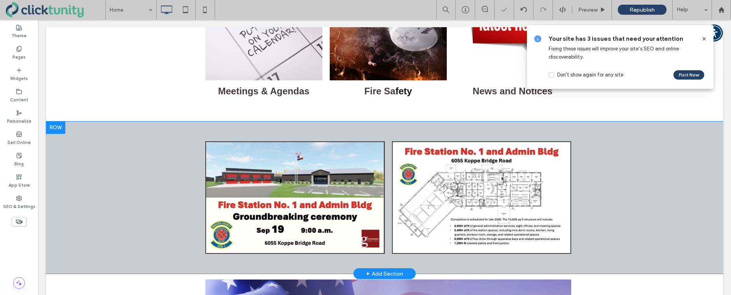
click at [201, 178] on div "Click To Paste" at bounding box center [291, 197] width 187 height 113
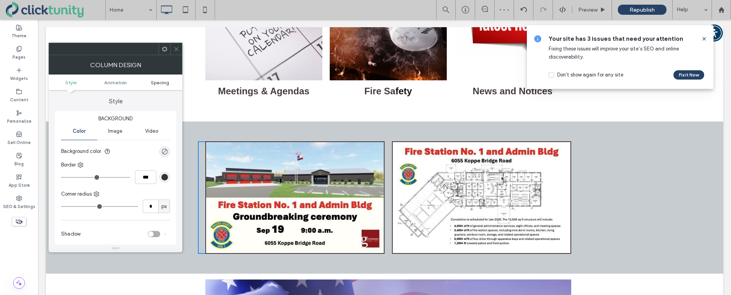
click at [155, 83] on span "Spacing" at bounding box center [160, 83] width 18 height 6
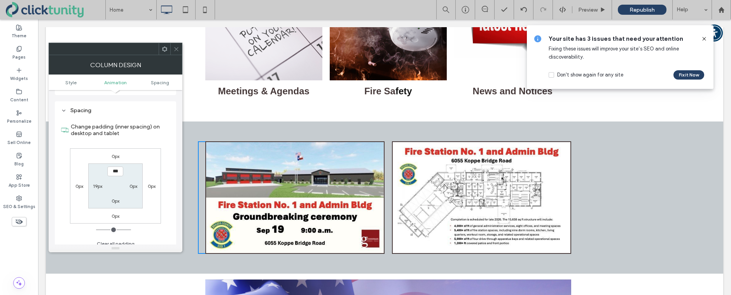
scroll to position [182, 0]
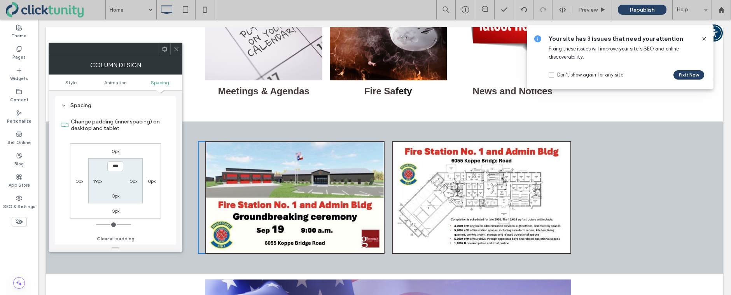
drag, startPoint x: 175, startPoint y: 48, endPoint x: 182, endPoint y: 51, distance: 7.1
click at [176, 48] on icon at bounding box center [176, 49] width 6 height 6
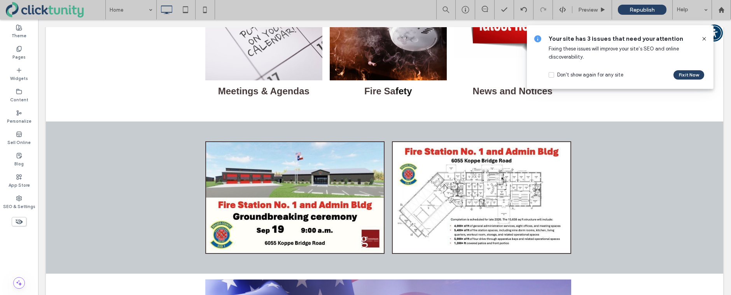
click at [703, 39] on icon at bounding box center [704, 39] width 6 height 6
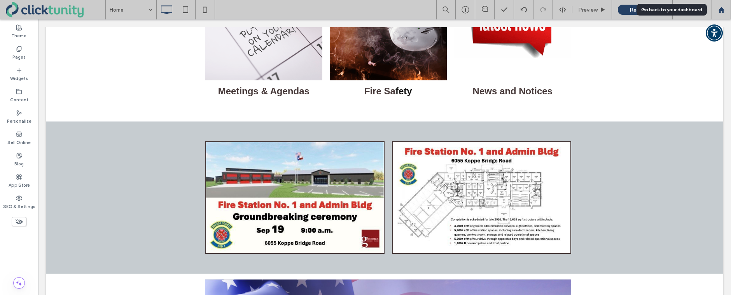
click at [721, 14] on div at bounding box center [720, 9] width 19 height 19
